Goal: Information Seeking & Learning: Learn about a topic

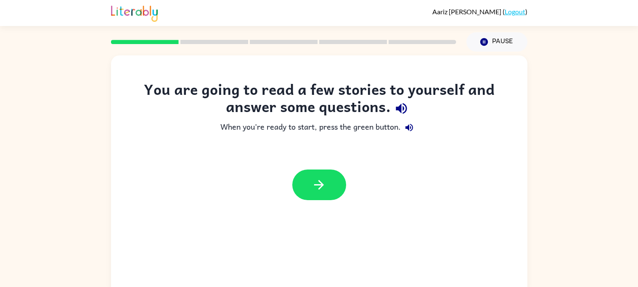
click at [583, 118] on div "You are going to read a few stories to yourself and answer some questions. When…" at bounding box center [319, 174] width 638 height 244
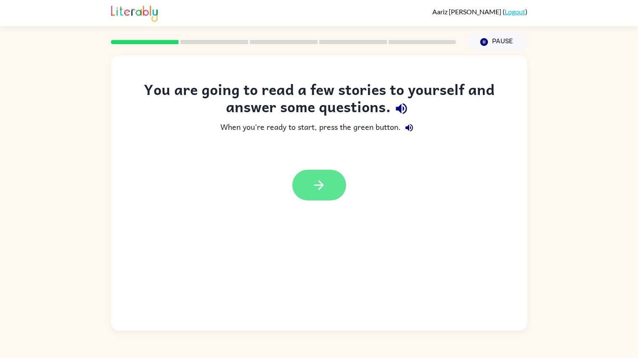
click at [321, 185] on icon "button" at bounding box center [319, 185] width 10 height 10
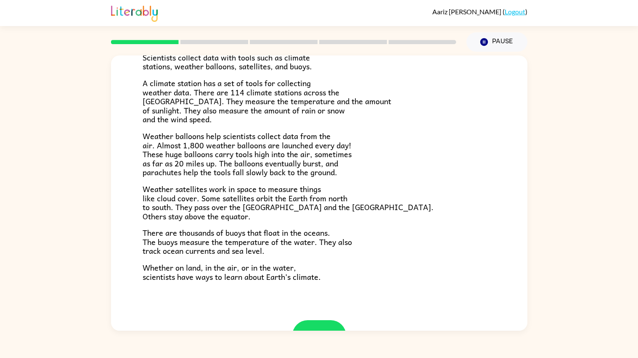
scroll to position [199, 0]
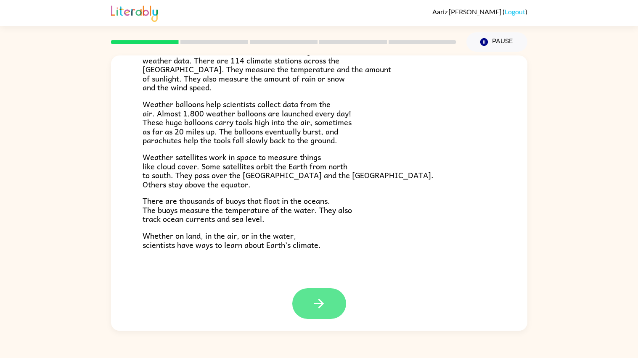
click at [314, 287] on icon "button" at bounding box center [318, 303] width 15 height 15
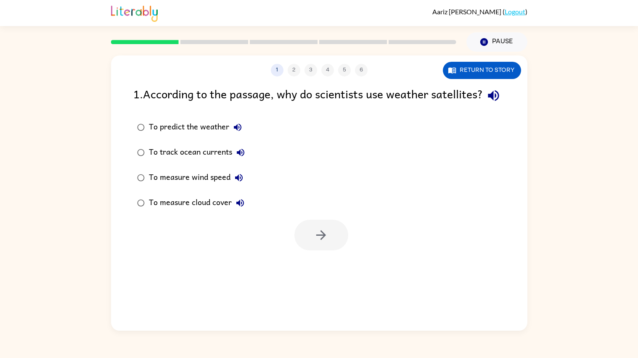
scroll to position [0, 0]
click at [461, 70] on button "Return to story" at bounding box center [482, 70] width 78 height 17
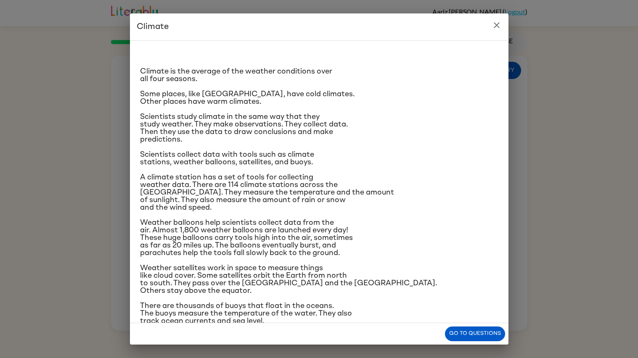
click at [497, 26] on icon "close" at bounding box center [496, 25] width 6 height 6
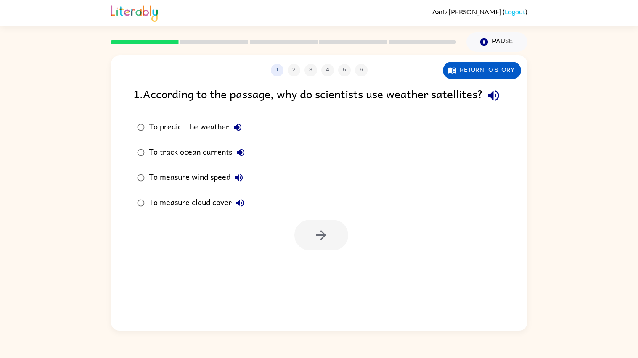
click at [176, 136] on div "To predict the weather" at bounding box center [197, 127] width 97 height 17
click at [322, 240] on icon "button" at bounding box center [321, 235] width 10 height 10
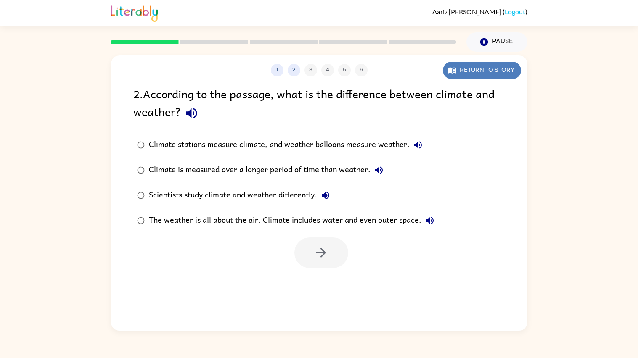
click at [481, 74] on button "Return to story" at bounding box center [482, 70] width 78 height 17
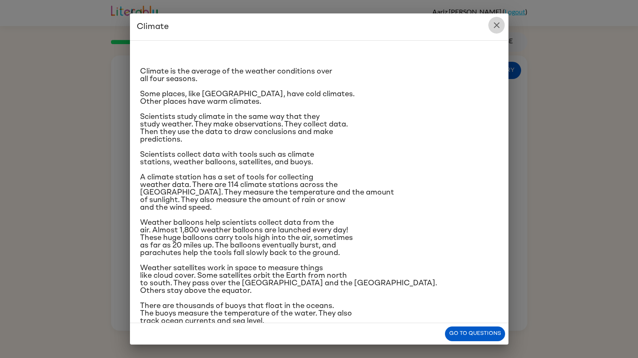
click at [498, 24] on icon "close" at bounding box center [496, 25] width 10 height 10
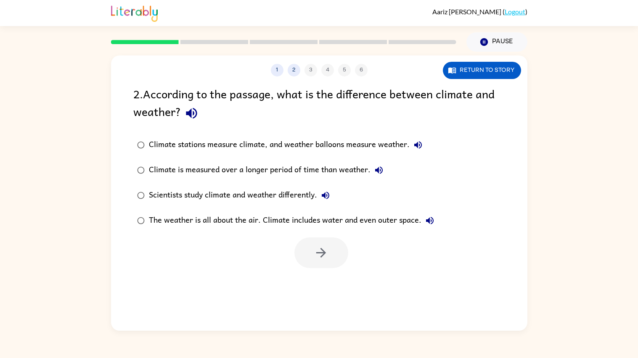
click at [197, 216] on div "The weather is all about the air. Climate includes water and even outer space." at bounding box center [293, 220] width 289 height 17
click at [319, 249] on icon "button" at bounding box center [321, 252] width 15 height 15
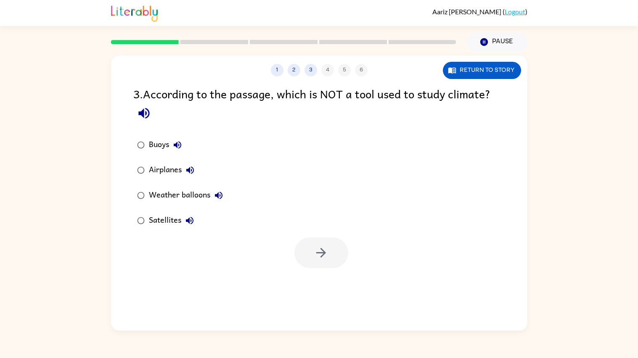
click at [185, 197] on div "Weather balloons" at bounding box center [188, 195] width 78 height 17
click at [169, 168] on div "Airplanes" at bounding box center [174, 170] width 50 height 17
click at [319, 246] on icon "button" at bounding box center [321, 252] width 15 height 15
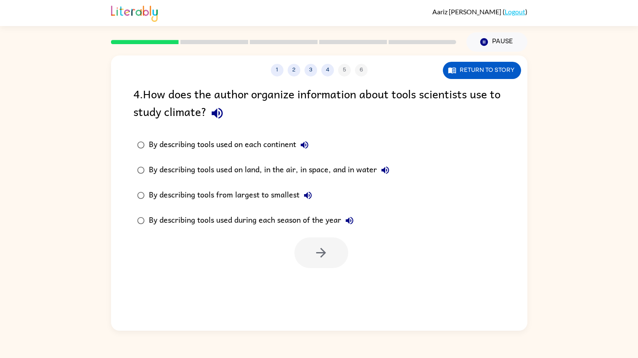
click at [351, 166] on div "By describing tools used on land, in the air, in space, and in water" at bounding box center [271, 170] width 245 height 17
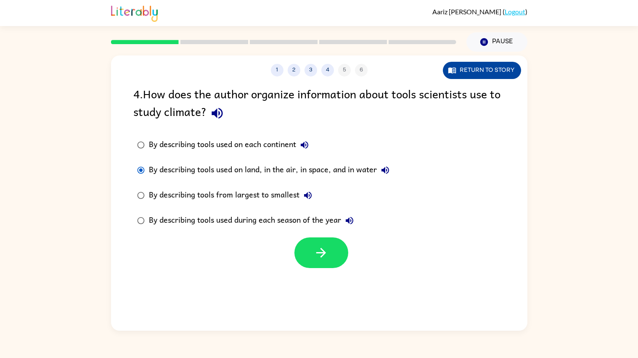
click at [449, 72] on icon "button" at bounding box center [452, 71] width 8 height 6
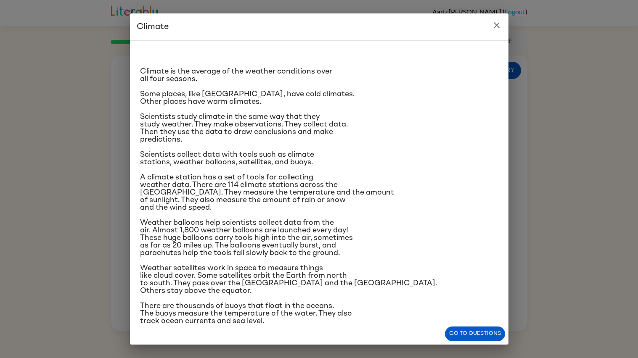
click at [496, 24] on icon "close" at bounding box center [496, 25] width 10 height 10
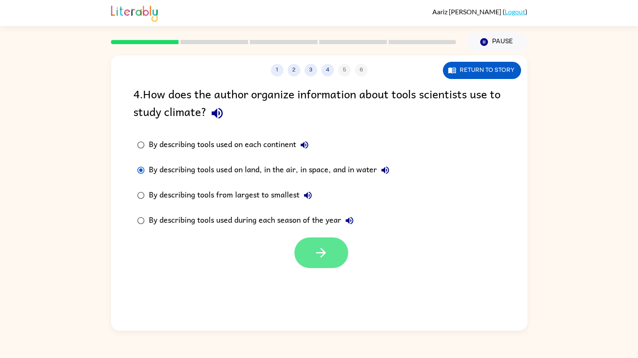
click at [314, 251] on icon "button" at bounding box center [321, 252] width 15 height 15
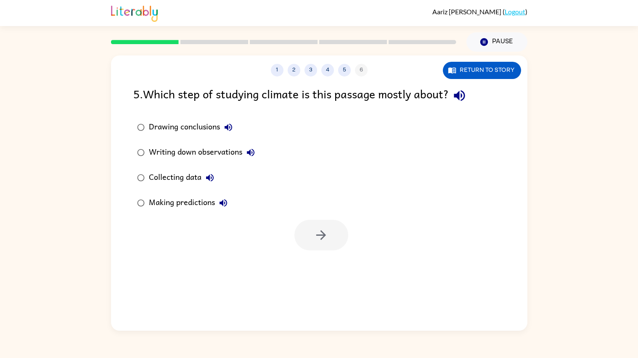
click at [188, 172] on div "Collecting data" at bounding box center [183, 177] width 69 height 17
click at [322, 230] on icon "button" at bounding box center [321, 235] width 15 height 15
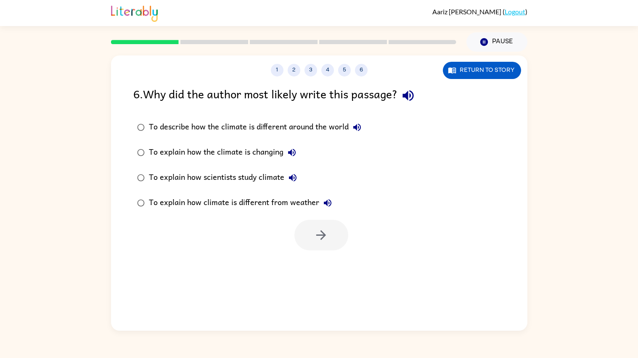
click at [244, 174] on div "To explain how scientists study climate" at bounding box center [225, 177] width 152 height 17
click at [316, 234] on icon "button" at bounding box center [321, 235] width 15 height 15
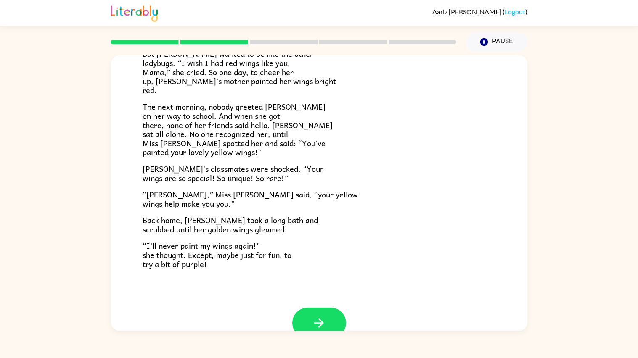
scroll to position [199, 0]
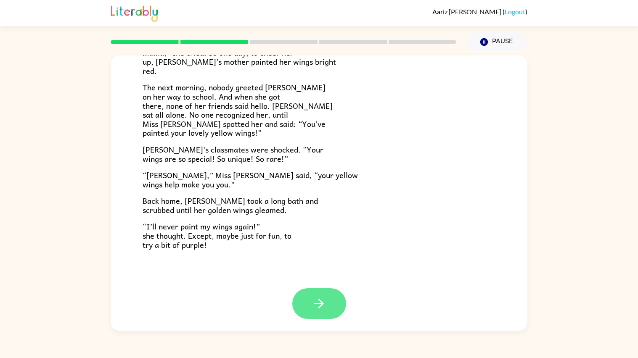
click at [327, 287] on button "button" at bounding box center [319, 303] width 54 height 31
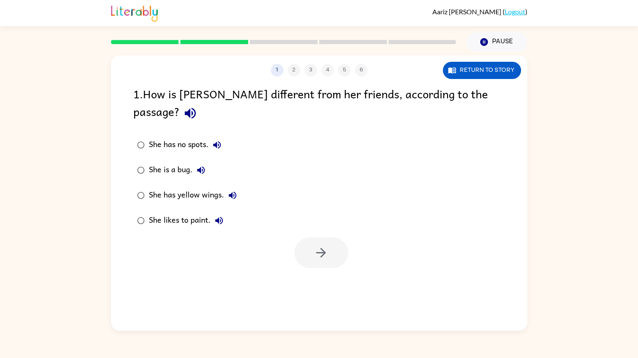
scroll to position [0, 0]
click at [199, 187] on div "She has yellow wings." at bounding box center [195, 195] width 92 height 17
click at [332, 237] on button "button" at bounding box center [321, 252] width 54 height 31
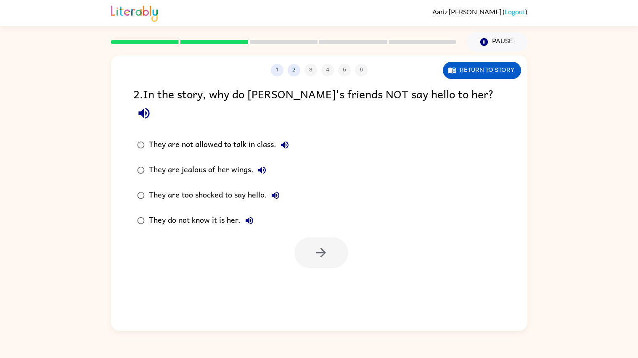
click at [197, 212] on div "They do not know it is her." at bounding box center [203, 220] width 109 height 17
click at [327, 245] on icon "button" at bounding box center [321, 252] width 15 height 15
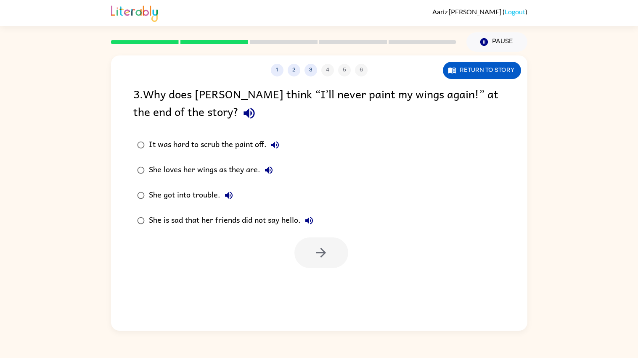
click at [246, 171] on div "She loves her wings as they are." at bounding box center [213, 170] width 128 height 17
click at [265, 218] on div "She is sad that her friends did not say hello." at bounding box center [233, 220] width 169 height 17
click at [322, 254] on icon "button" at bounding box center [321, 252] width 15 height 15
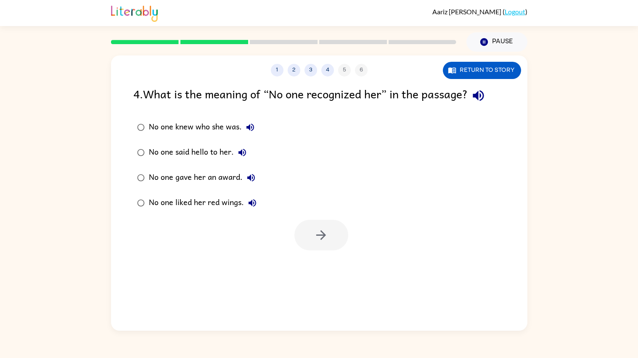
click at [224, 151] on div "No one said hello to her." at bounding box center [200, 152] width 102 height 17
click at [217, 129] on div "No one knew who she was." at bounding box center [204, 127] width 110 height 17
click at [322, 235] on icon "button" at bounding box center [321, 235] width 10 height 10
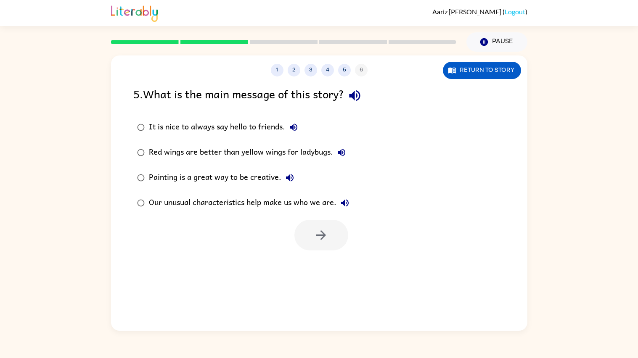
click at [248, 199] on div "Our unusual characteristics help make us who we are." at bounding box center [251, 203] width 204 height 17
click at [320, 234] on icon "button" at bounding box center [321, 235] width 15 height 15
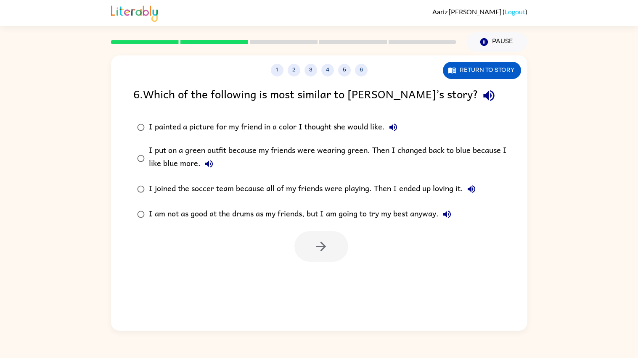
click at [248, 127] on div "I painted a picture for my friend in a color I thought she would like." at bounding box center [275, 127] width 253 height 17
click at [336, 242] on button "button" at bounding box center [321, 246] width 54 height 31
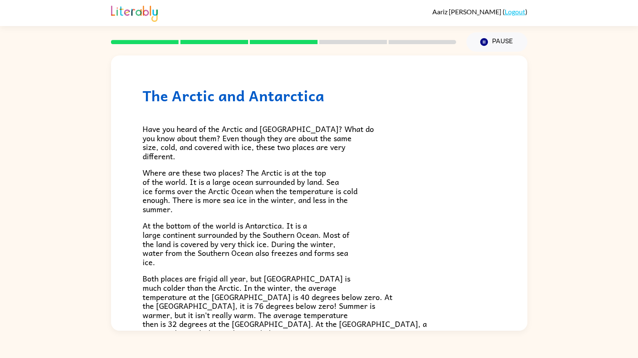
click at [308, 231] on span "At the bottom of the world is Antarctica. It is a large continent surrounded by…" at bounding box center [245, 243] width 207 height 48
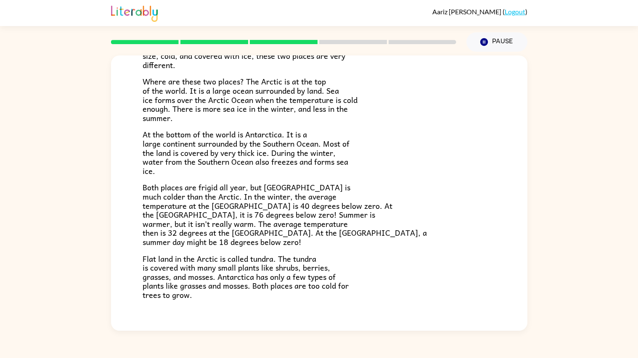
scroll to position [141, 0]
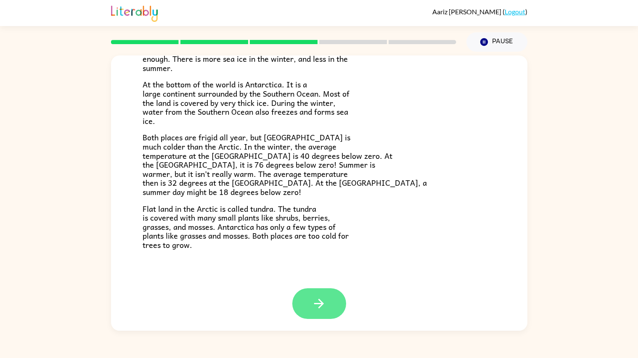
click at [301, 287] on button "button" at bounding box center [319, 303] width 54 height 31
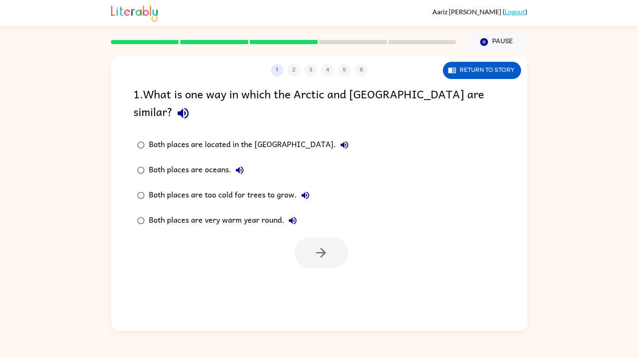
scroll to position [0, 0]
click at [192, 162] on div "Both places are oceans." at bounding box center [198, 170] width 99 height 17
click at [308, 237] on button "button" at bounding box center [321, 252] width 54 height 31
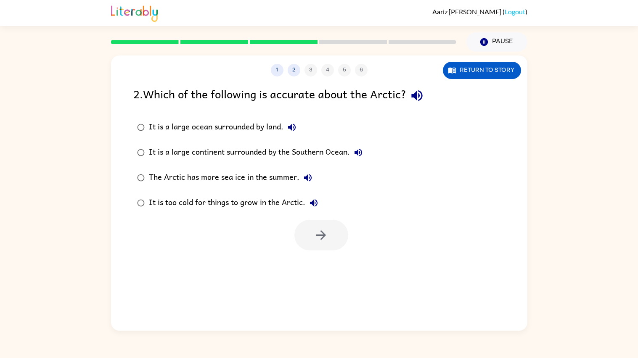
click at [175, 199] on div "It is too cold for things to grow in the Arctic." at bounding box center [235, 203] width 173 height 17
click at [316, 228] on icon "button" at bounding box center [321, 235] width 15 height 15
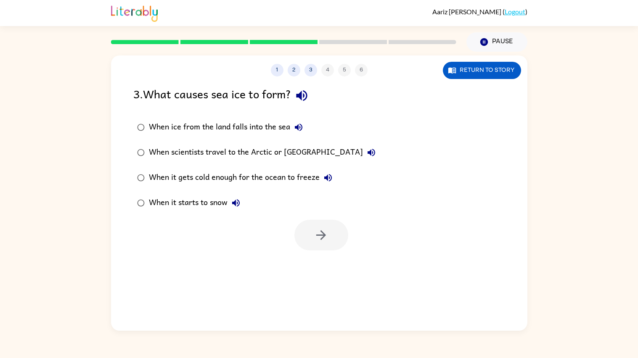
click at [299, 172] on div "When it gets cold enough for the ocean to freeze" at bounding box center [242, 177] width 187 height 17
click at [319, 225] on button "button" at bounding box center [321, 235] width 54 height 31
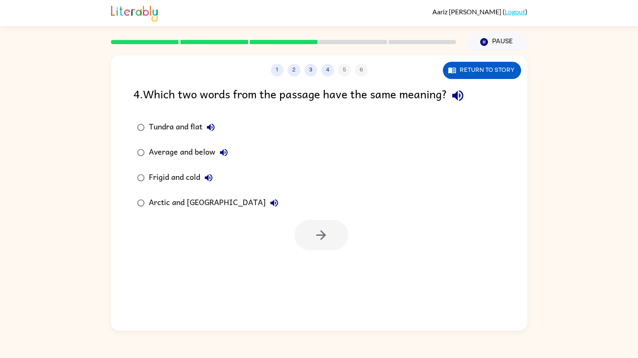
click at [195, 125] on div "Tundra and flat" at bounding box center [184, 127] width 70 height 17
click at [191, 177] on div "Frigid and cold" at bounding box center [183, 177] width 68 height 17
click at [471, 282] on div "1 2 3 4 5 6 Return to story 4 . Which two words from the passage have the same …" at bounding box center [319, 192] width 416 height 275
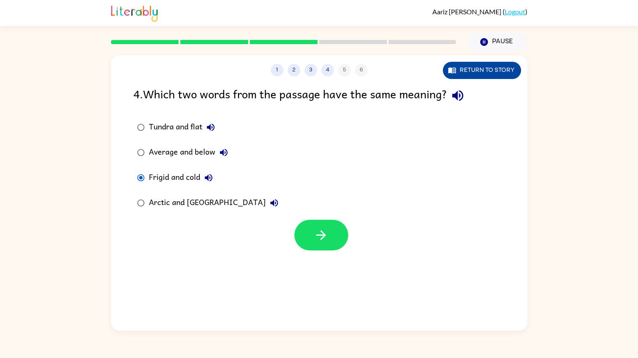
click at [475, 68] on button "Return to story" at bounding box center [482, 70] width 78 height 17
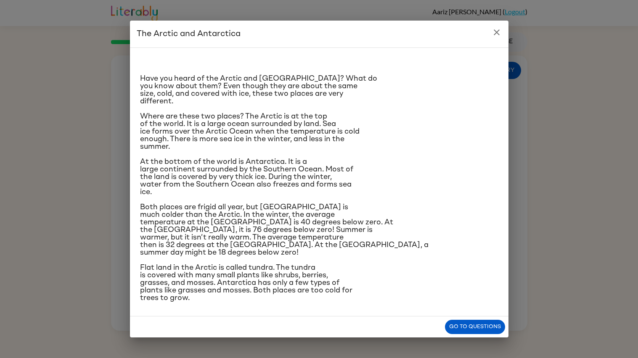
click at [491, 37] on icon "close" at bounding box center [496, 32] width 10 height 10
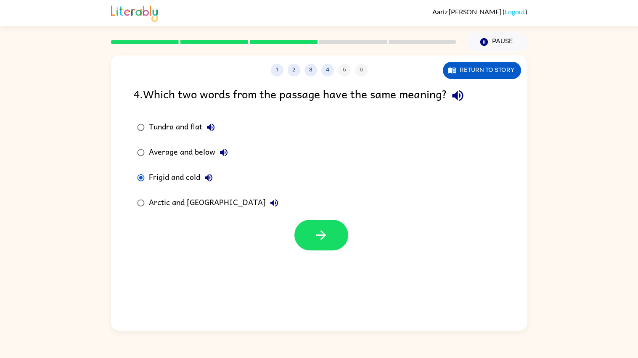
click at [182, 121] on div "Tundra and flat" at bounding box center [184, 127] width 70 height 17
click at [316, 233] on icon "button" at bounding box center [321, 235] width 15 height 15
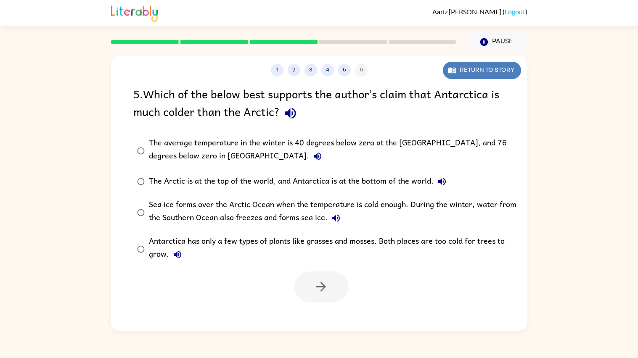
click at [512, 74] on button "Return to story" at bounding box center [482, 70] width 78 height 17
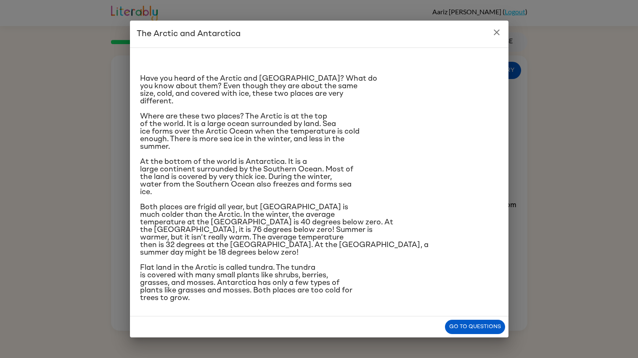
click at [498, 30] on icon "close" at bounding box center [496, 32] width 10 height 10
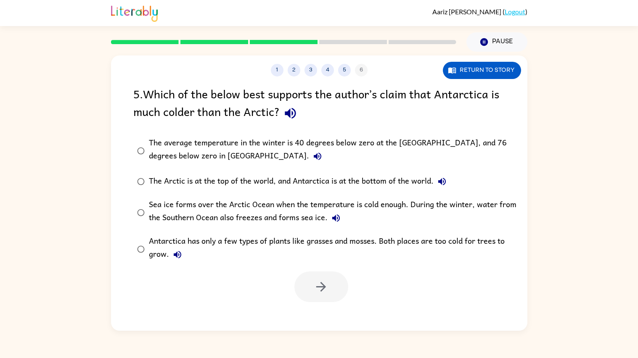
click at [185, 165] on label "The average temperature in the winter is 40 degrees below zero at the [GEOGRAPH…" at bounding box center [325, 150] width 392 height 37
click at [314, 287] on button "button" at bounding box center [321, 287] width 54 height 31
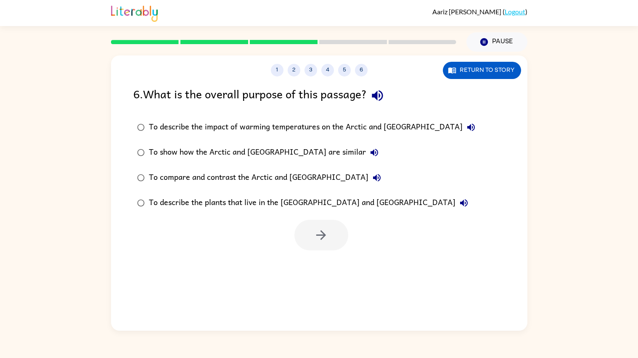
click at [258, 176] on div "To compare and contrast the Arctic and [GEOGRAPHIC_DATA]" at bounding box center [267, 177] width 236 height 17
click at [325, 242] on icon "button" at bounding box center [321, 235] width 15 height 15
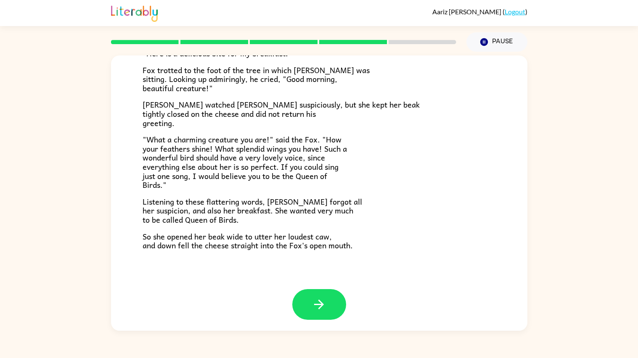
scroll to position [129, 0]
click at [312, 287] on icon "button" at bounding box center [318, 304] width 15 height 15
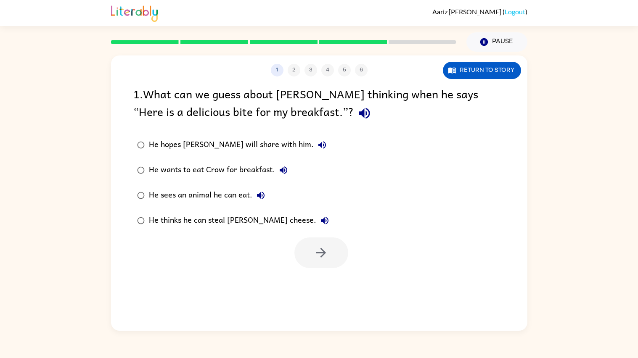
scroll to position [0, 0]
click at [214, 221] on div "He thinks he can steal [PERSON_NAME] cheese." at bounding box center [241, 220] width 184 height 17
click at [316, 255] on icon "button" at bounding box center [321, 252] width 15 height 15
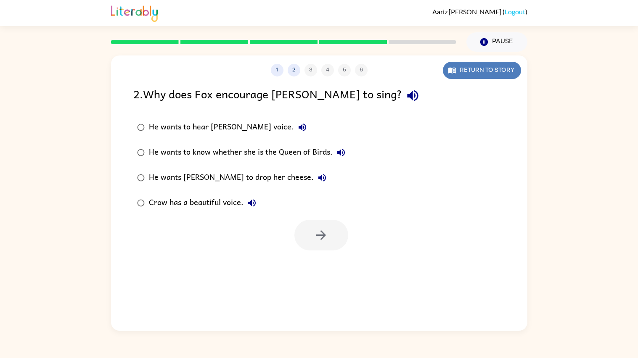
click at [470, 69] on button "Return to story" at bounding box center [482, 70] width 78 height 17
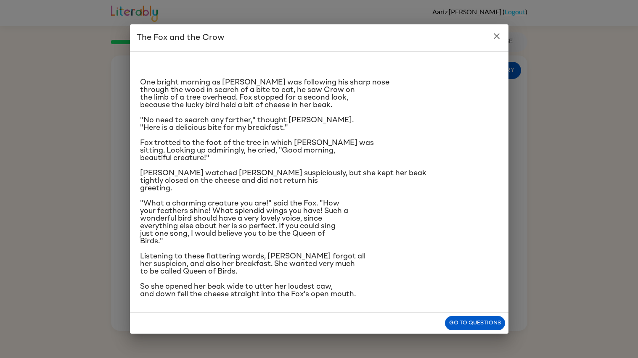
click at [496, 41] on icon "close" at bounding box center [496, 36] width 10 height 10
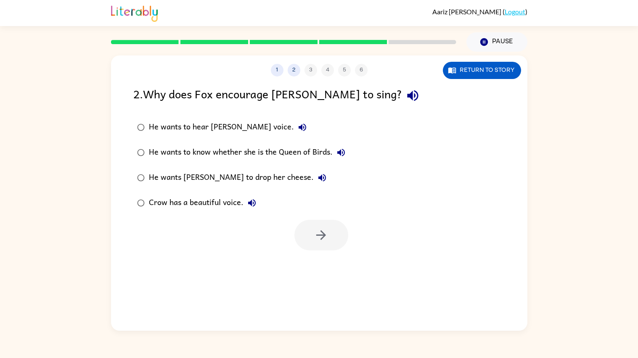
click at [324, 151] on div "He wants to know whether she is the Queen of Birds." at bounding box center [249, 152] width 200 height 17
click at [314, 238] on icon "button" at bounding box center [321, 235] width 15 height 15
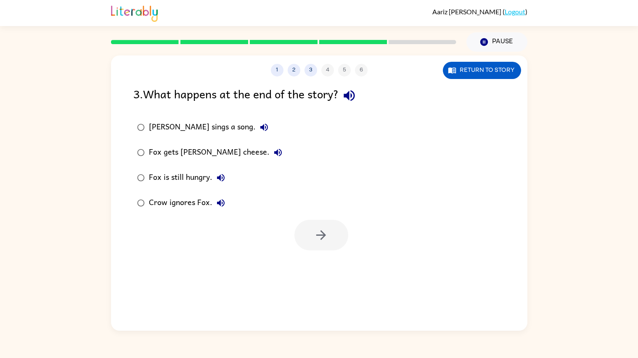
click at [213, 153] on div "Fox gets [PERSON_NAME] cheese." at bounding box center [217, 152] width 137 height 17
click at [322, 238] on icon "button" at bounding box center [321, 235] width 15 height 15
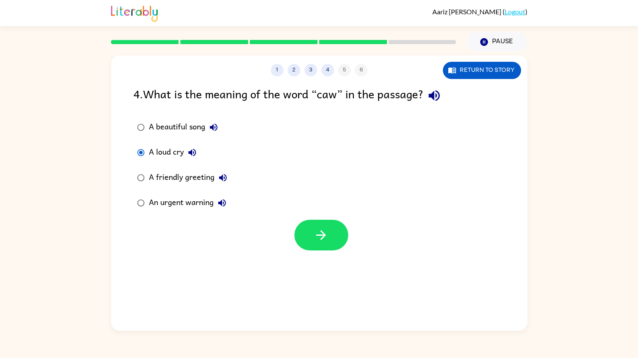
click at [195, 129] on div "A beautiful song" at bounding box center [185, 127] width 73 height 17
click at [330, 231] on button "button" at bounding box center [321, 235] width 54 height 31
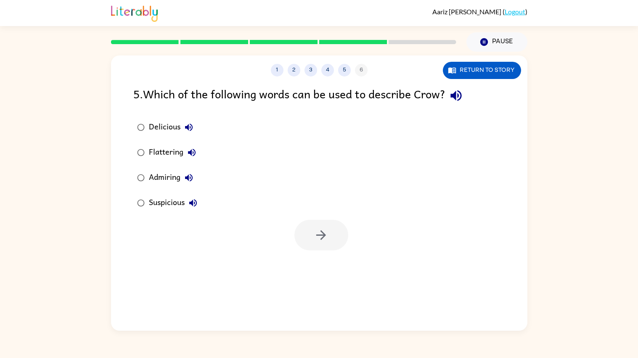
click at [158, 208] on div "Suspicious" at bounding box center [175, 203] width 53 height 17
click at [335, 241] on button "button" at bounding box center [321, 235] width 54 height 31
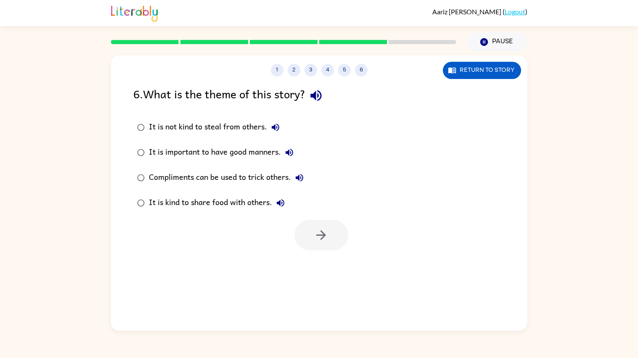
click at [286, 179] on div "Compliments can be used to trick others." at bounding box center [228, 177] width 159 height 17
click at [318, 240] on icon "button" at bounding box center [321, 235] width 15 height 15
